Goal: Navigation & Orientation: Find specific page/section

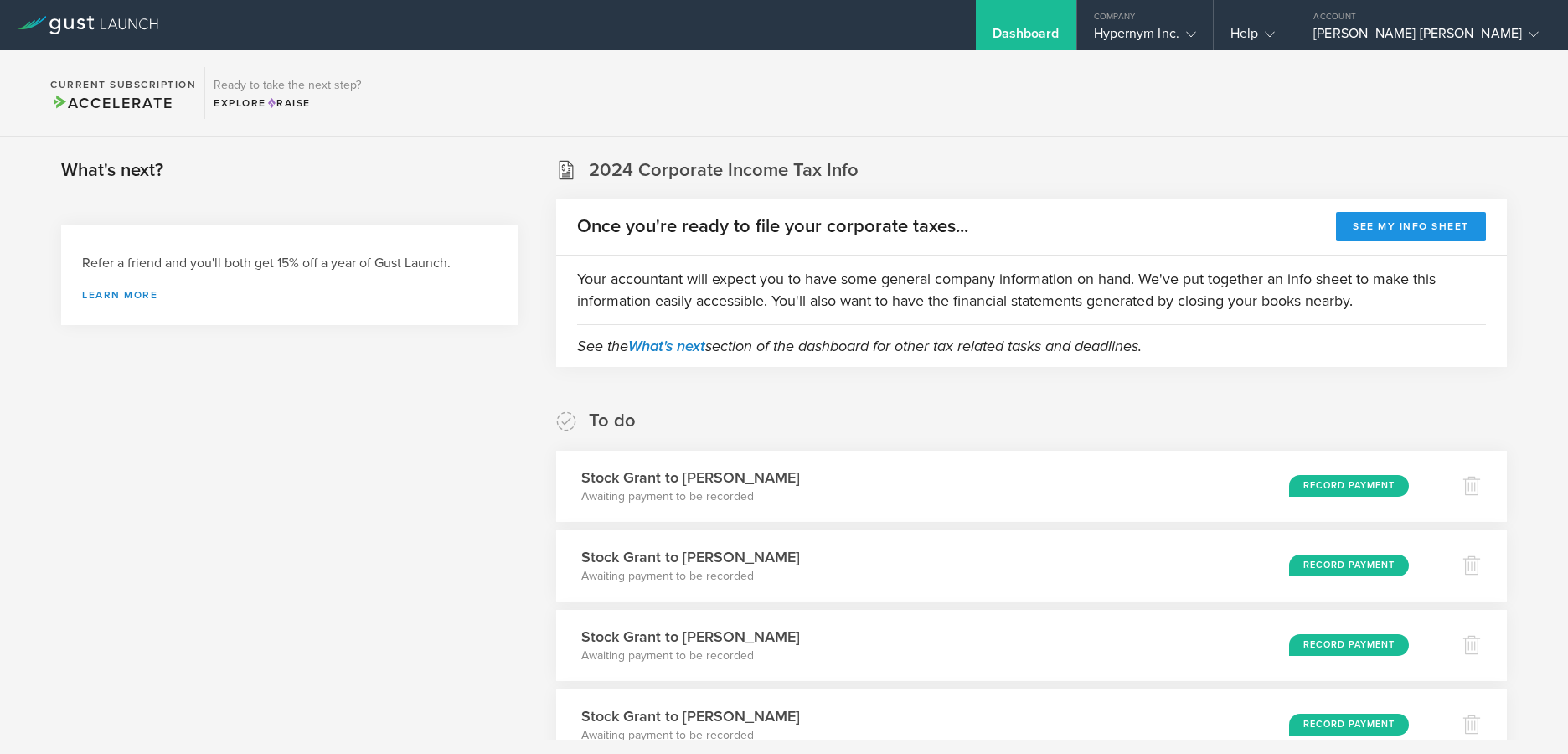
click at [1400, 213] on button "See my info sheet" at bounding box center [1411, 227] width 150 height 29
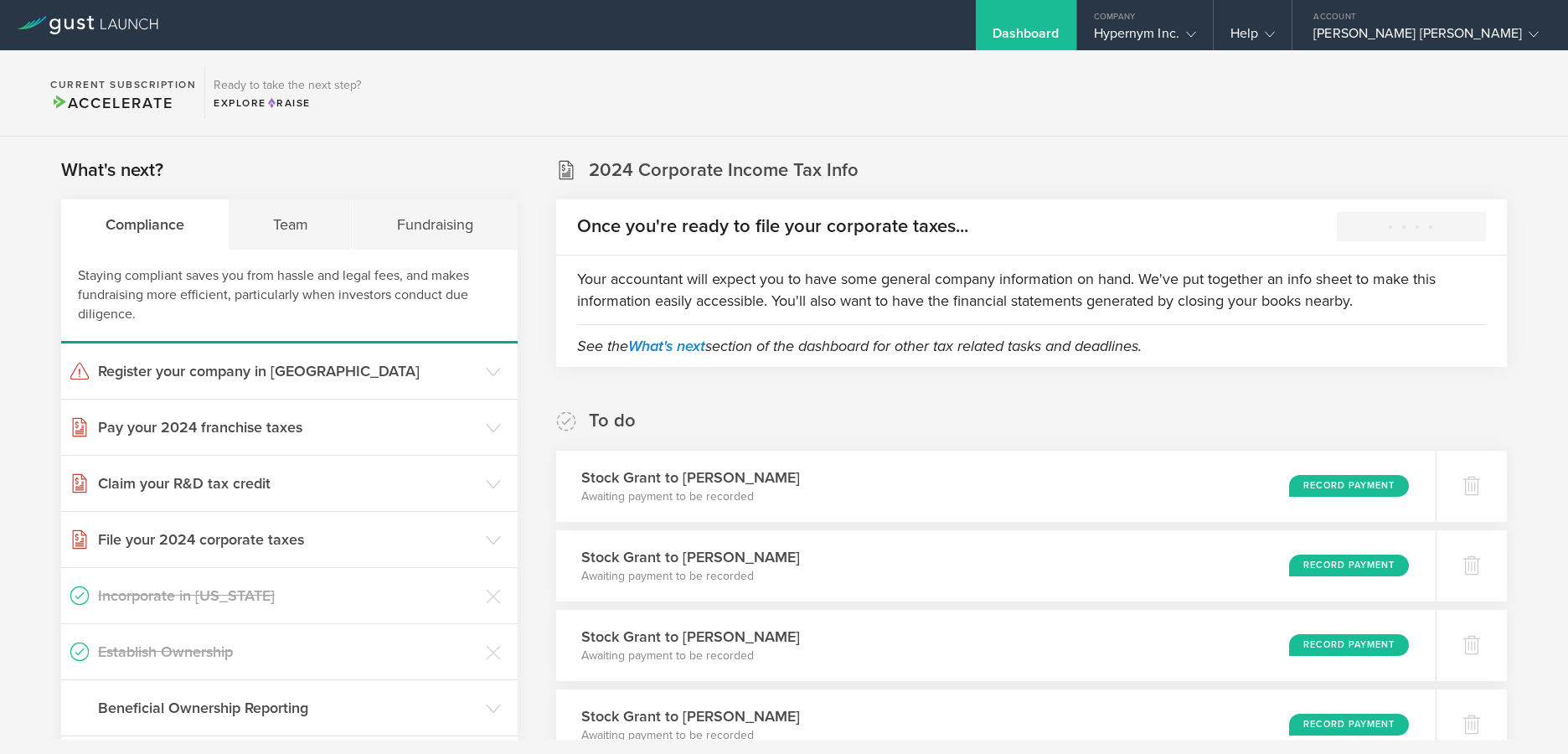
click at [1023, 34] on div "Dashboard" at bounding box center [1026, 38] width 67 height 25
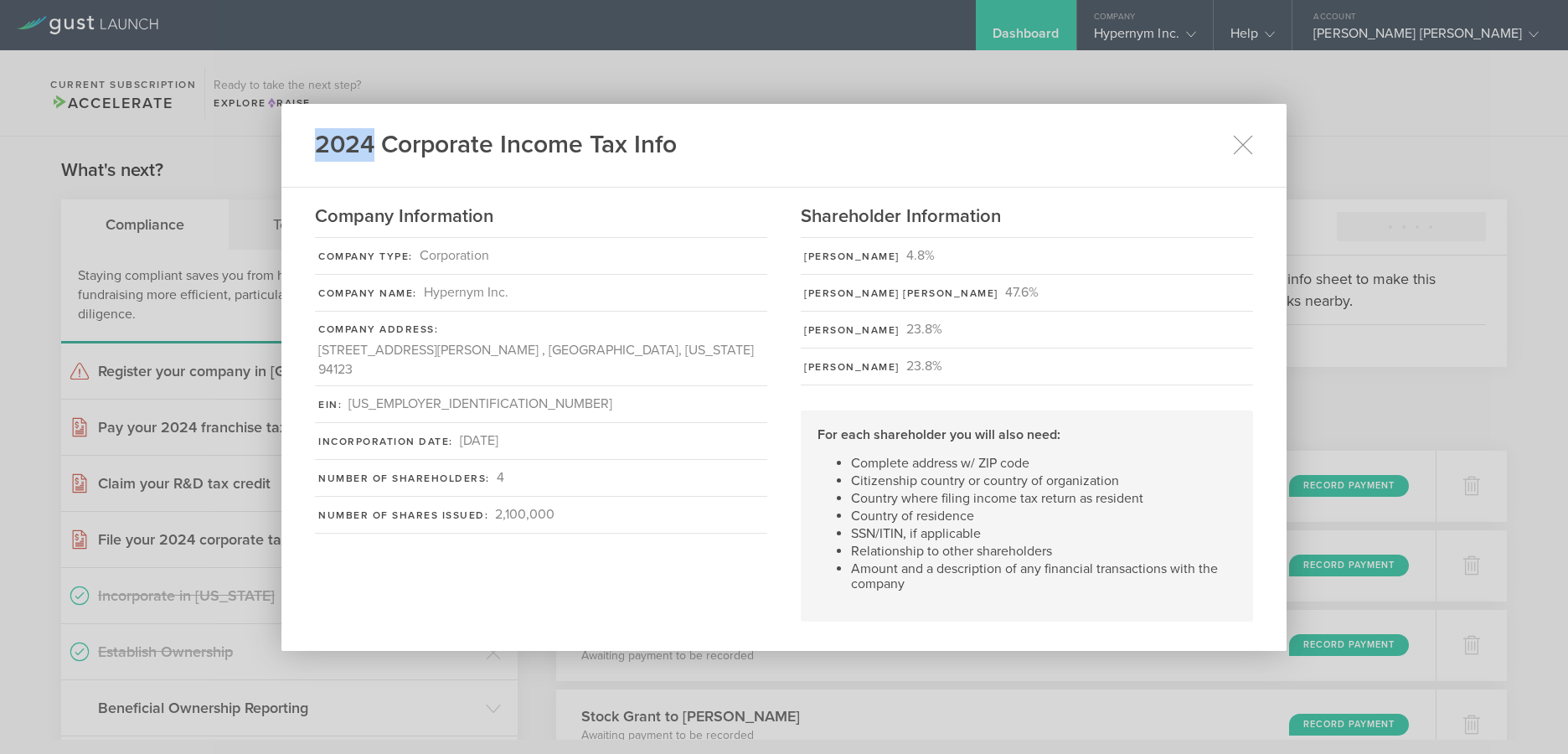
click at [1023, 34] on div "2024 Corporate Income Tax Info Company Information Company Type: Corporation Co…" at bounding box center [784, 377] width 1568 height 754
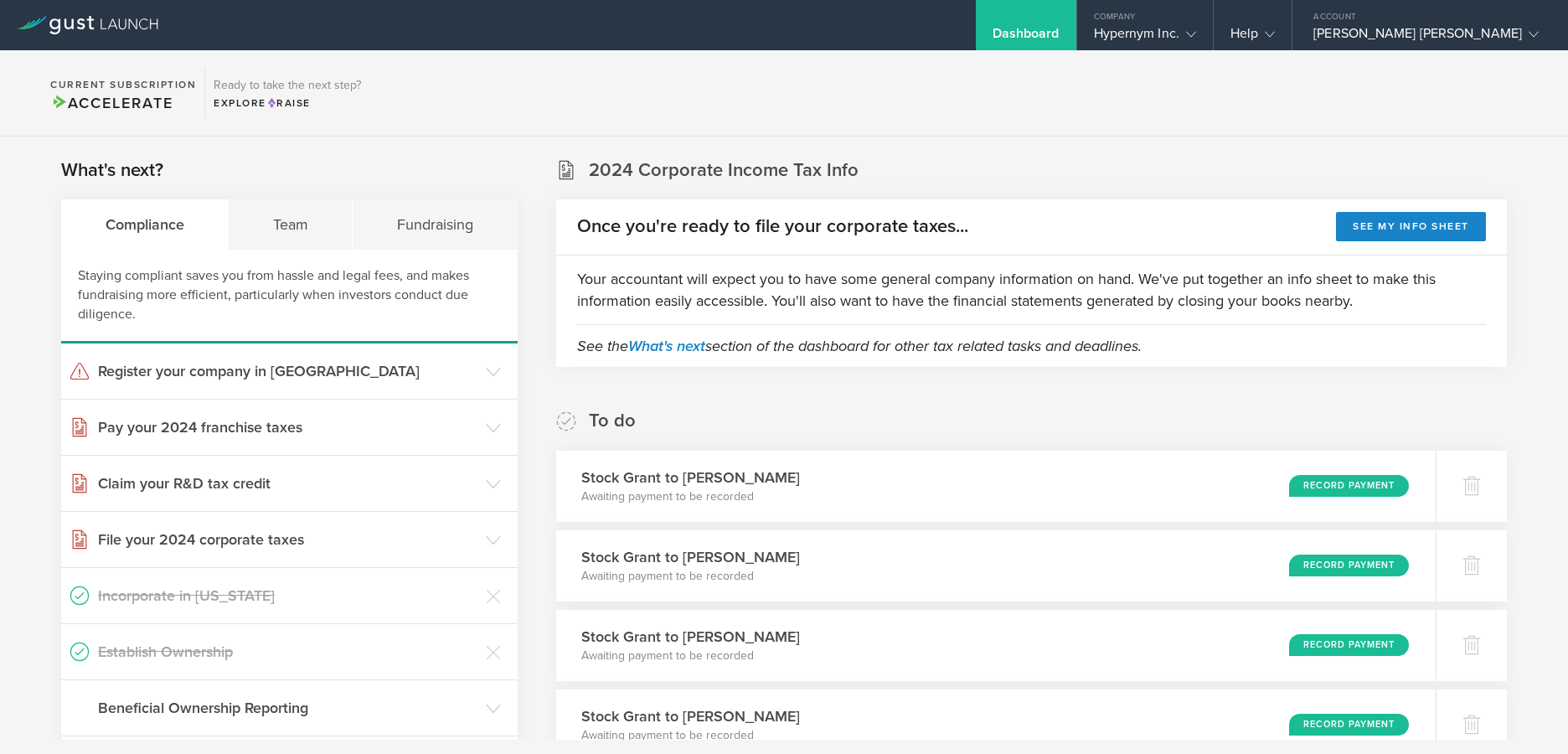
click at [1023, 34] on div "Dashboard" at bounding box center [1026, 38] width 67 height 25
click at [876, 24] on div "Dashboard Company Hypernym Inc. Company Information Relationships Cap Table Man…" at bounding box center [961, 25] width 1211 height 51
click at [1052, 59] on section "Current Subscription Accelerate Ready to take the next step? Explore Raise" at bounding box center [784, 94] width 1568 height 87
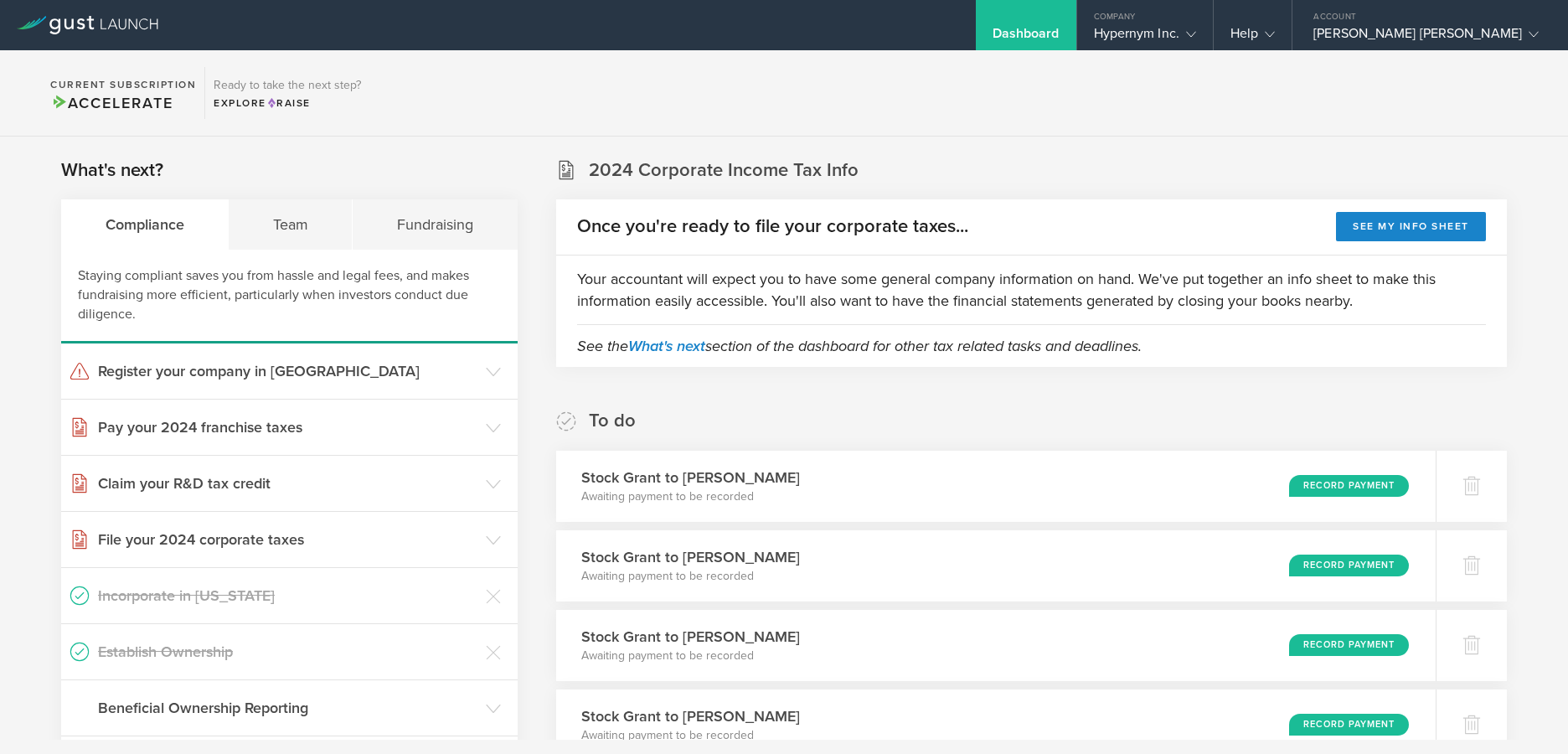
click at [1043, 32] on div "Dashboard" at bounding box center [1026, 38] width 67 height 25
click at [1154, 25] on div "Hypernym Inc." at bounding box center [1144, 38] width 102 height 25
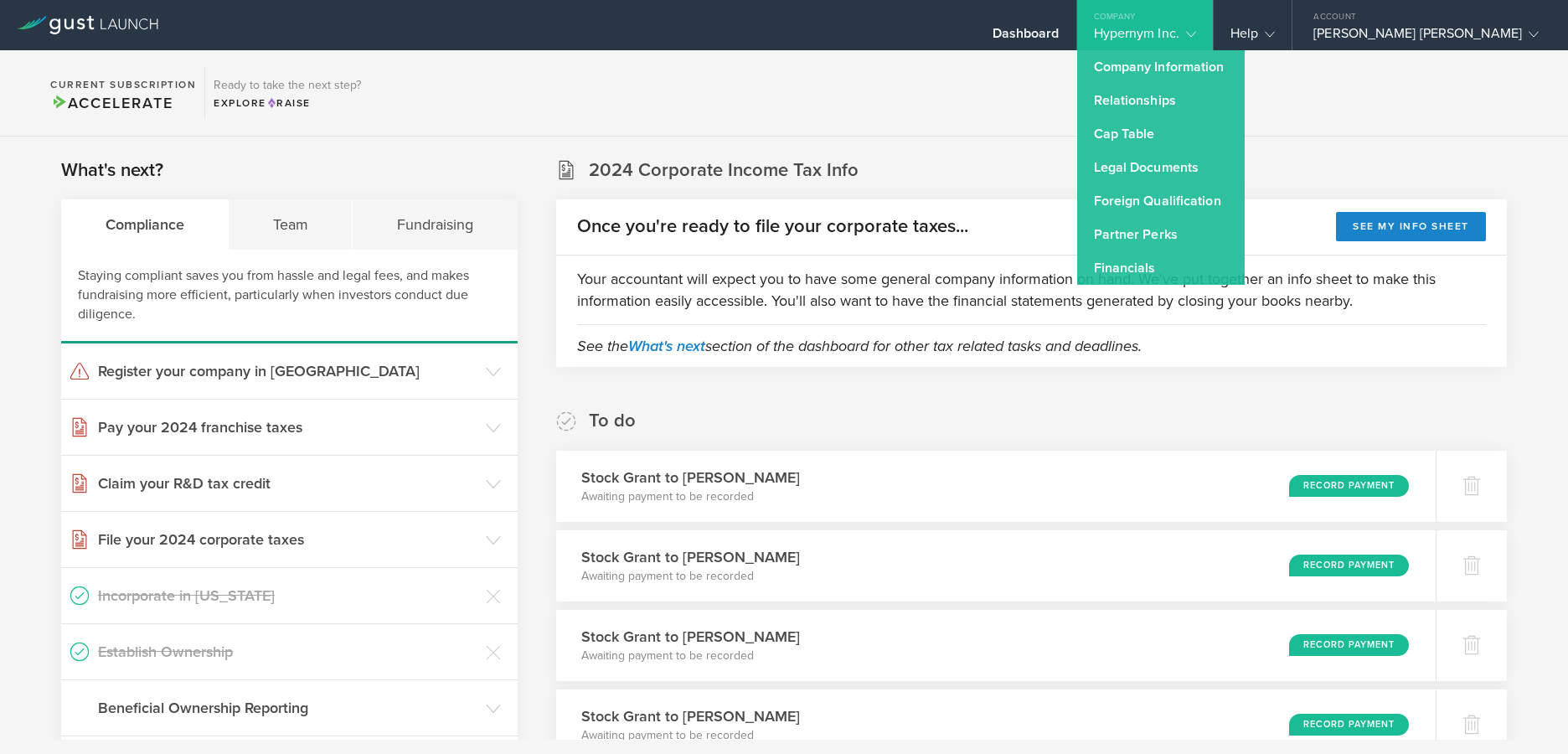
click at [876, 102] on section "Current Subscription Accelerate Ready to take the next step? Explore Raise" at bounding box center [784, 94] width 1568 height 87
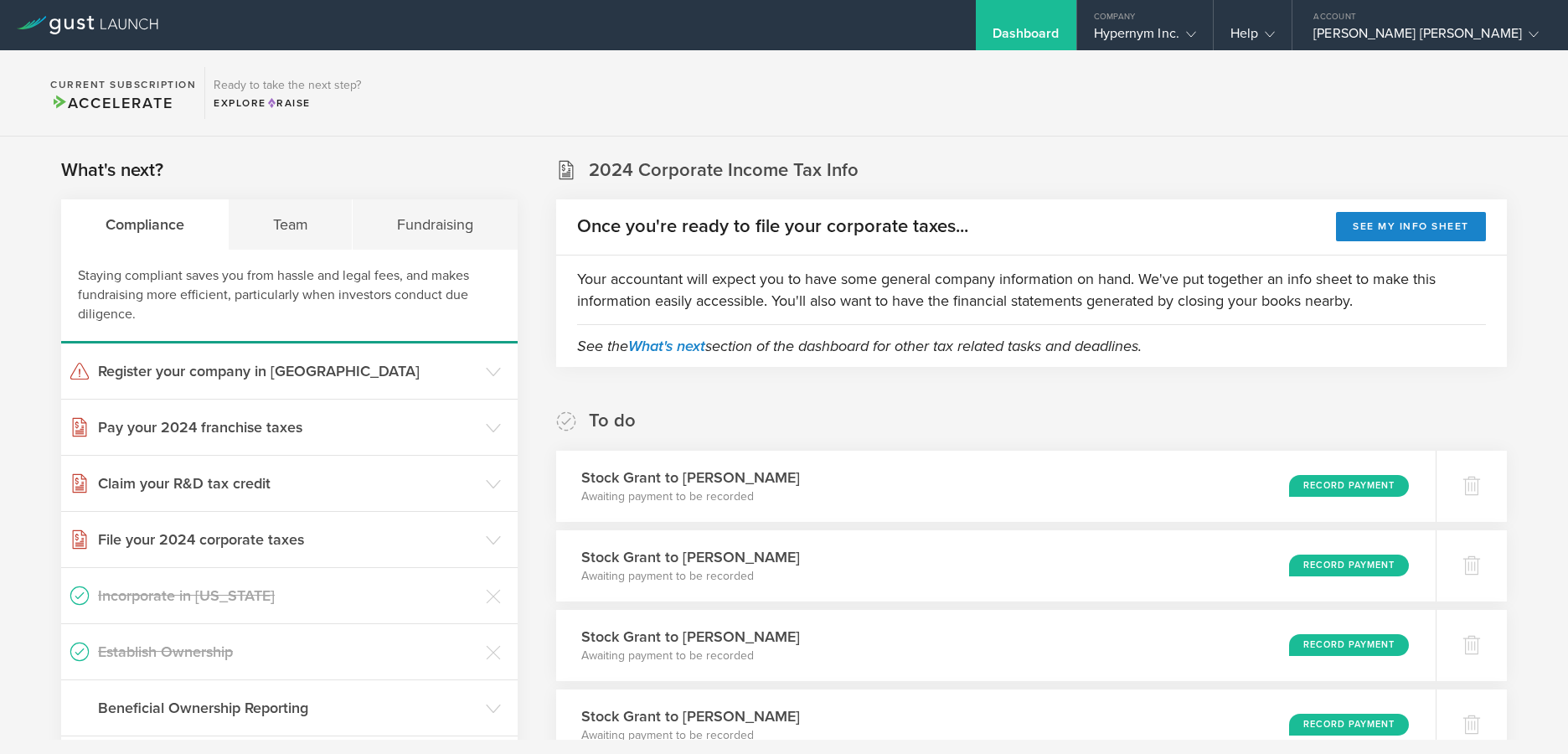
click at [77, 33] on icon at bounding box center [87, 24] width 141 height 19
click at [51, 34] on div at bounding box center [88, 25] width 175 height 51
click at [63, 19] on icon at bounding box center [87, 24] width 141 height 19
click at [1144, 30] on div "Hypernym Inc." at bounding box center [1144, 38] width 102 height 25
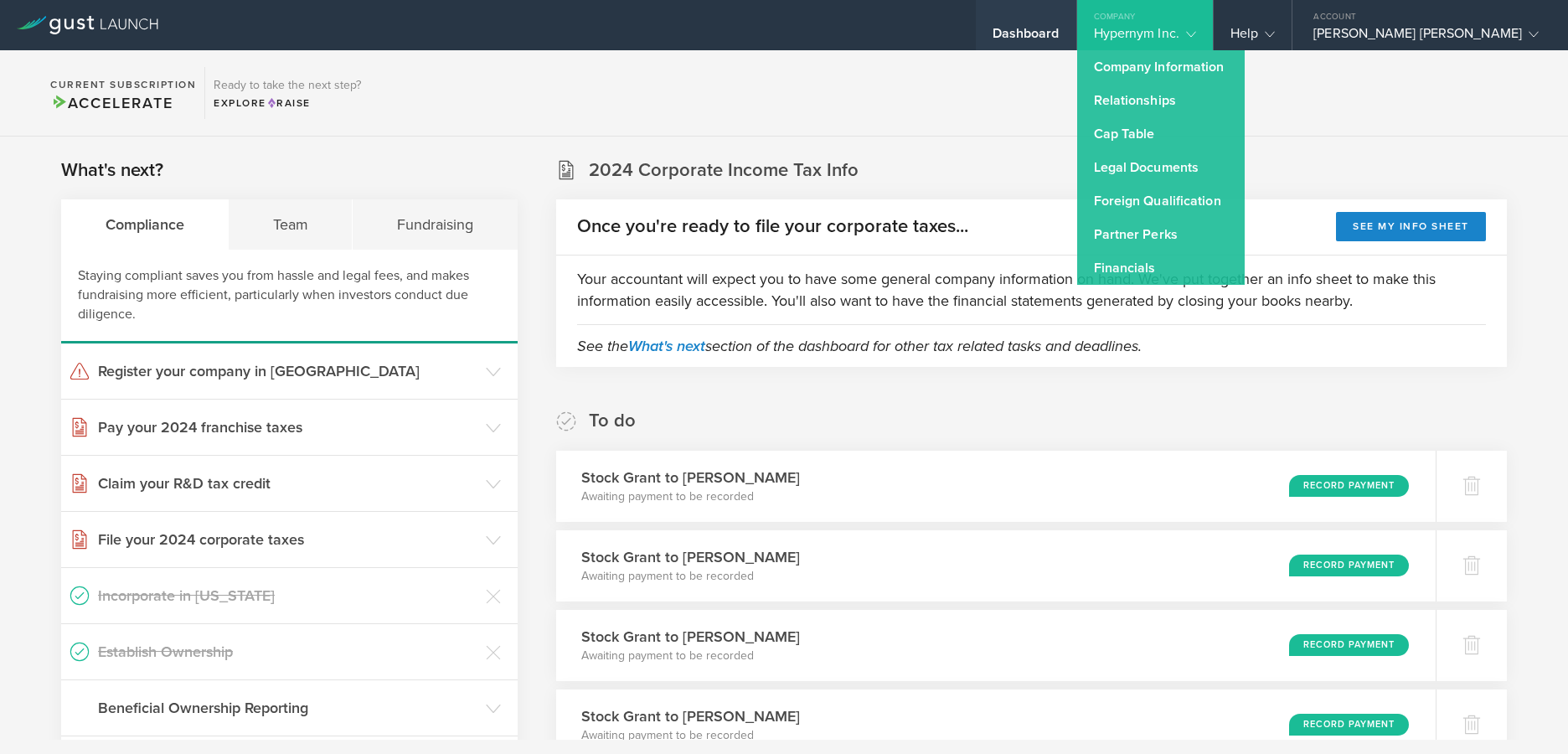
click at [1236, 38] on div "Help" at bounding box center [1252, 38] width 45 height 25
click at [1409, 27] on div "[PERSON_NAME] [PERSON_NAME]" at bounding box center [1425, 38] width 225 height 25
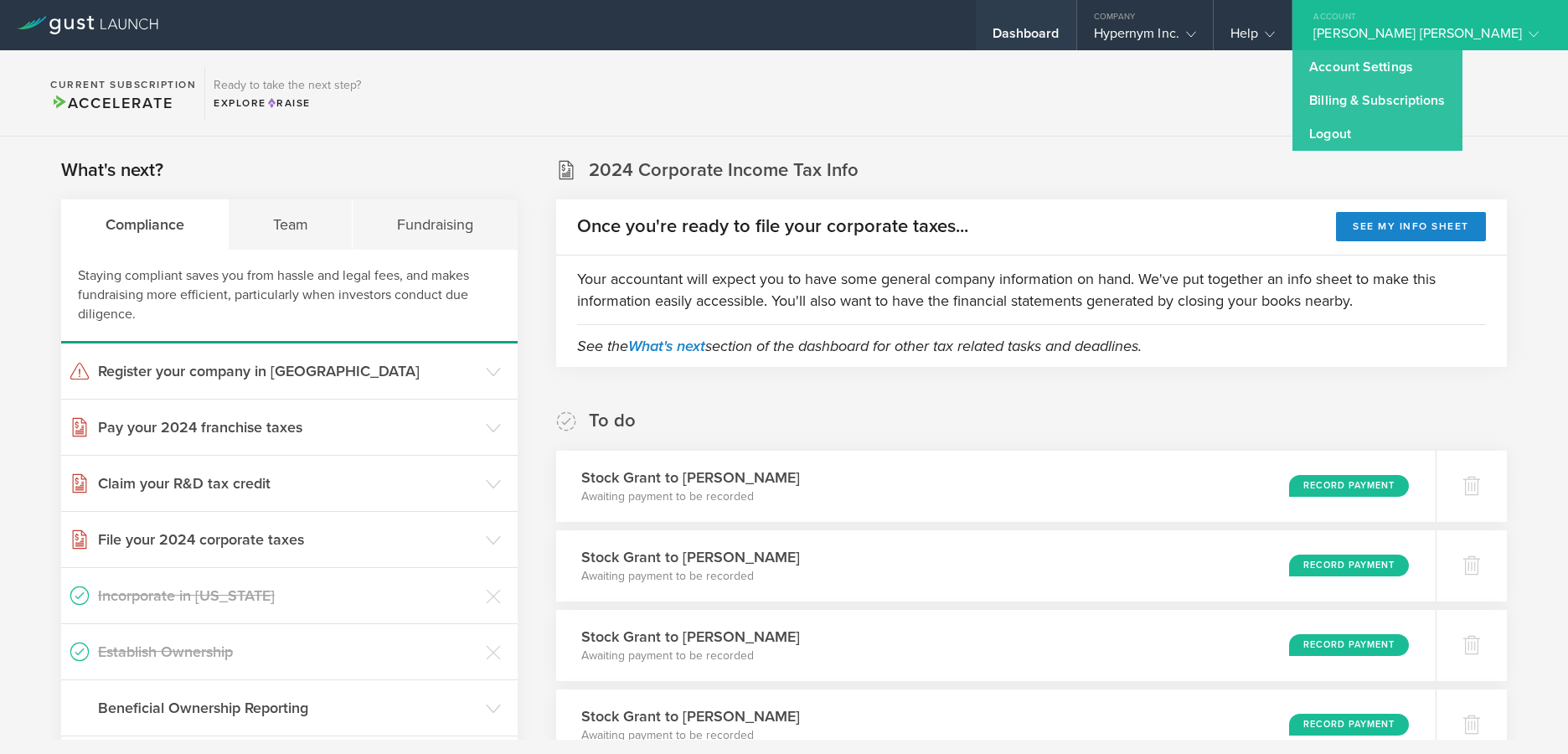
click at [992, 26] on div "Dashboard" at bounding box center [1026, 38] width 67 height 25
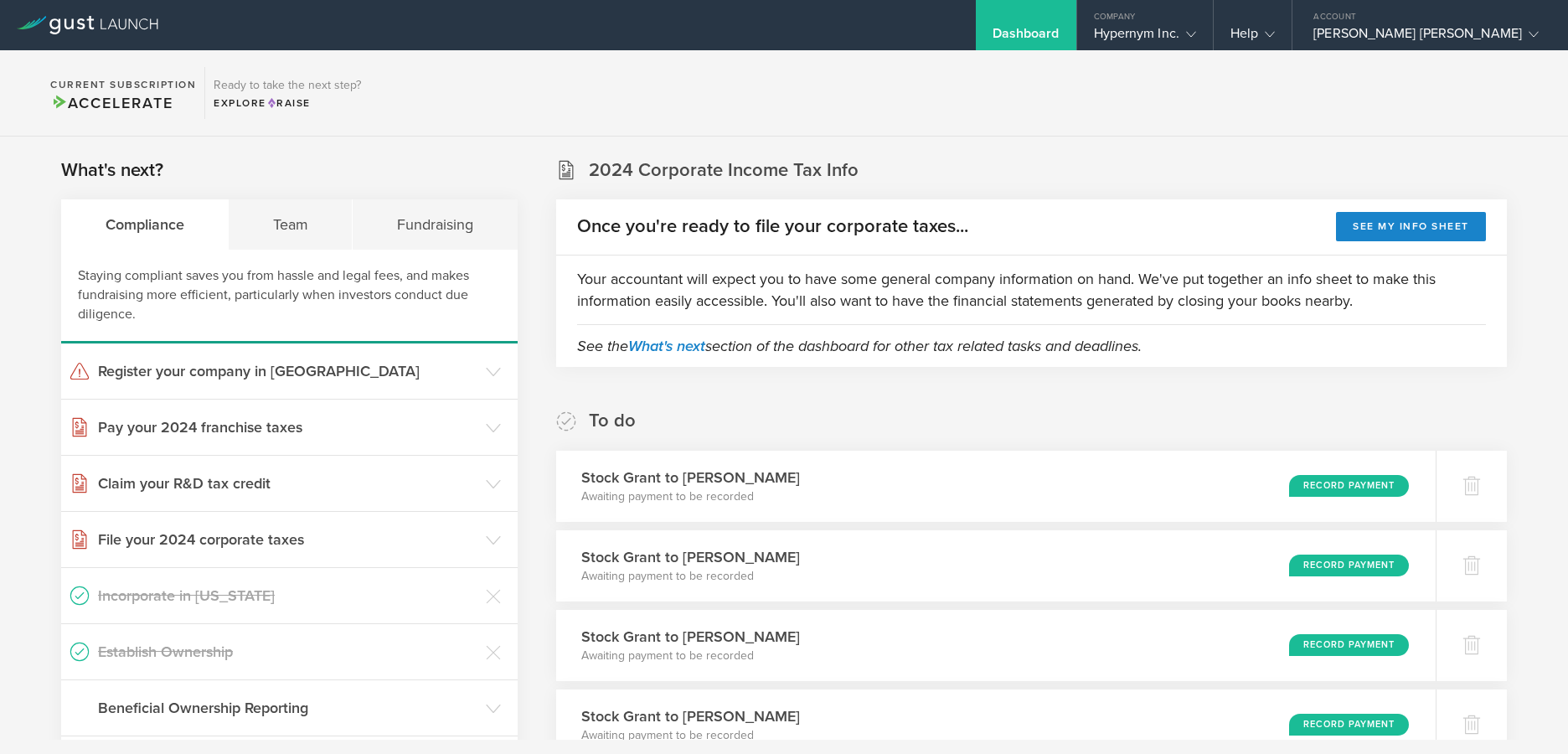
click at [1013, 38] on div "Dashboard" at bounding box center [1026, 38] width 67 height 25
click at [1121, 40] on div "Hypernym Inc." at bounding box center [1144, 38] width 102 height 25
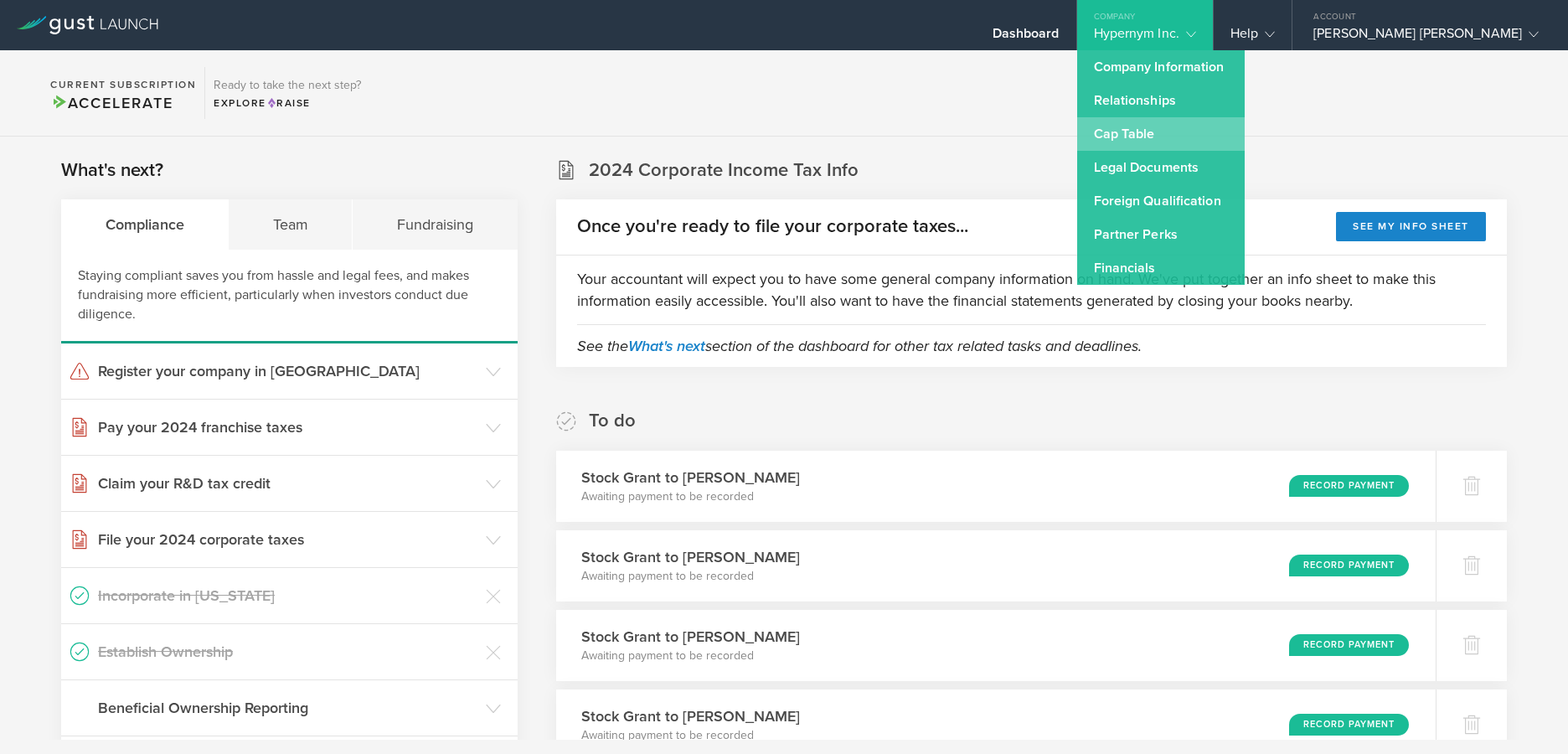
click at [1098, 132] on link "Cap Table" at bounding box center [1161, 133] width 168 height 33
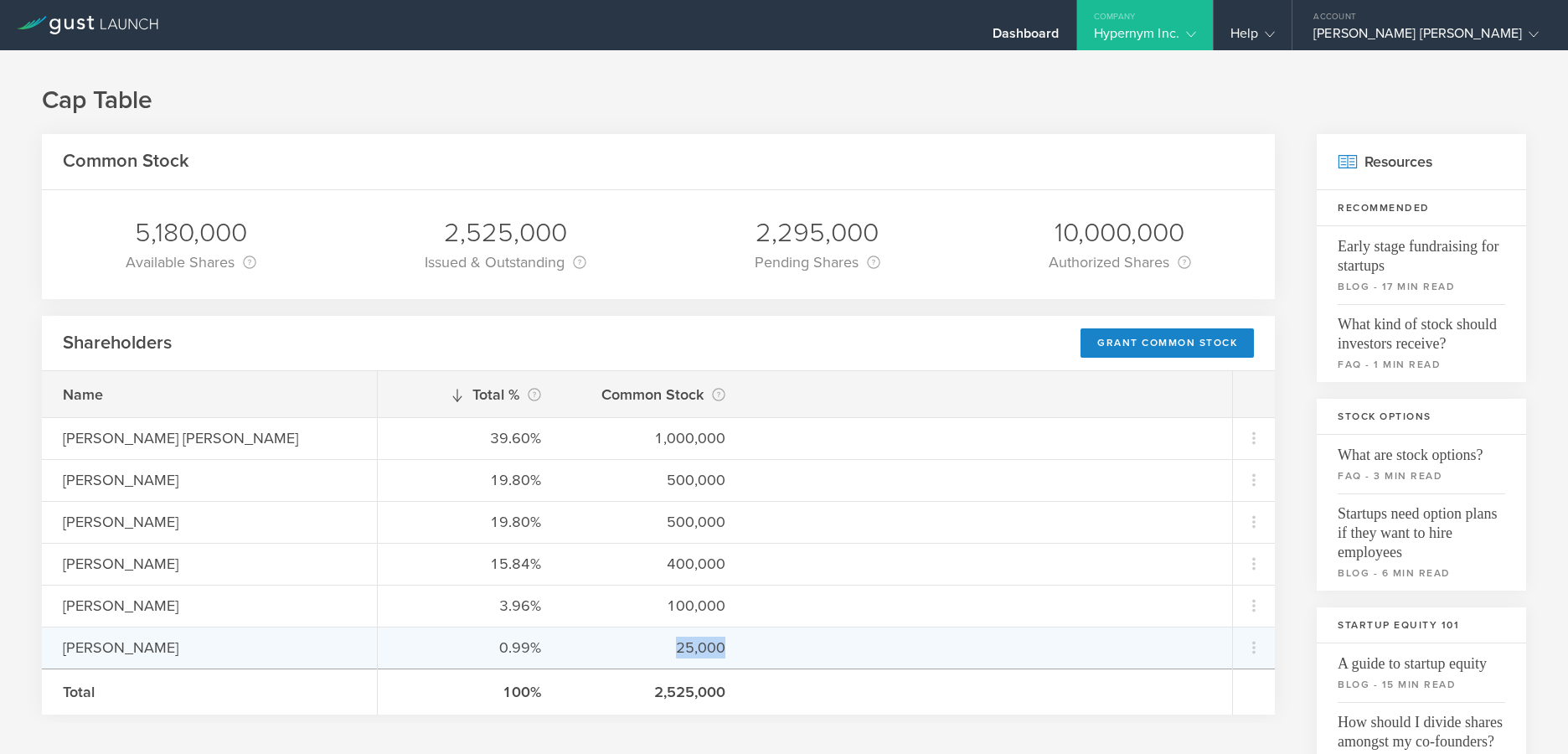
drag, startPoint x: 728, startPoint y: 651, endPoint x: 655, endPoint y: 657, distance: 73.2
click at [655, 657] on div "0.99% 25,000" at bounding box center [804, 647] width 854 height 42
